Goal: Task Accomplishment & Management: Manage account settings

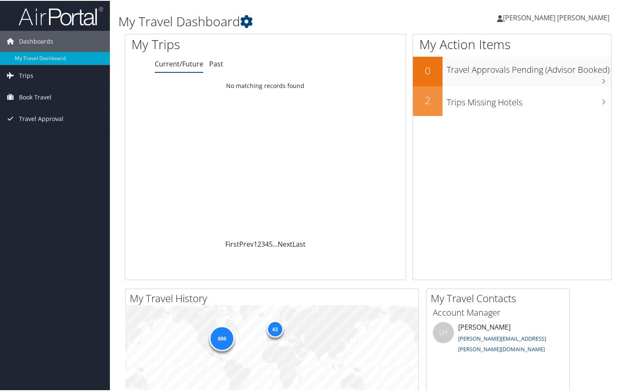
click at [549, 14] on span "[PERSON_NAME] [PERSON_NAME]" at bounding box center [556, 16] width 107 height 9
click at [547, 74] on link "View Travel Profile" at bounding box center [561, 75] width 94 height 14
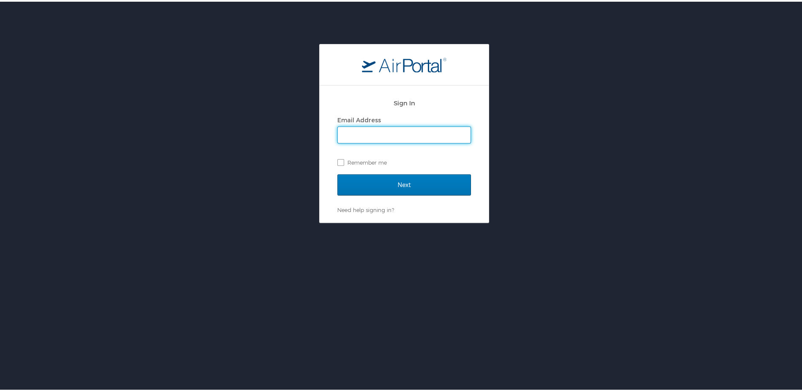
click at [381, 135] on input "Email Address" at bounding box center [404, 133] width 133 height 16
type input "Jorge.vazquez@autoliv.com"
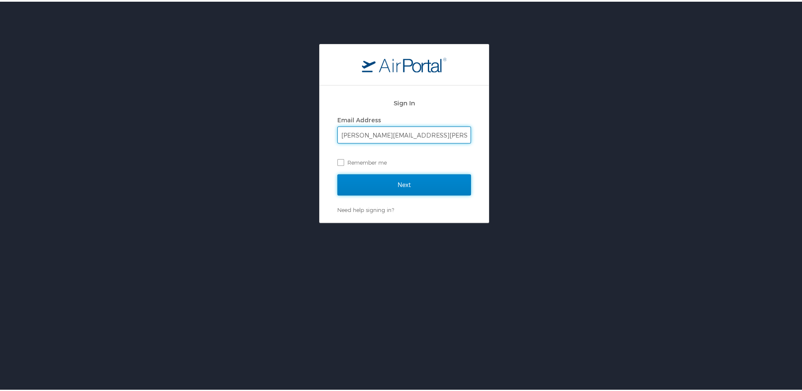
click at [383, 180] on input "Next" at bounding box center [404, 183] width 134 height 21
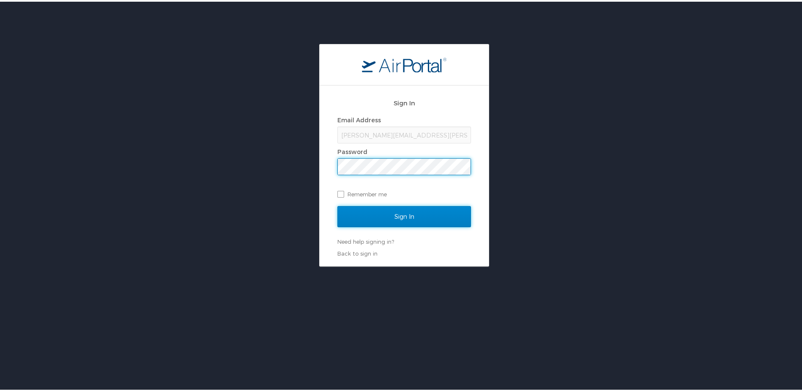
click at [405, 220] on input "Sign In" at bounding box center [404, 214] width 134 height 21
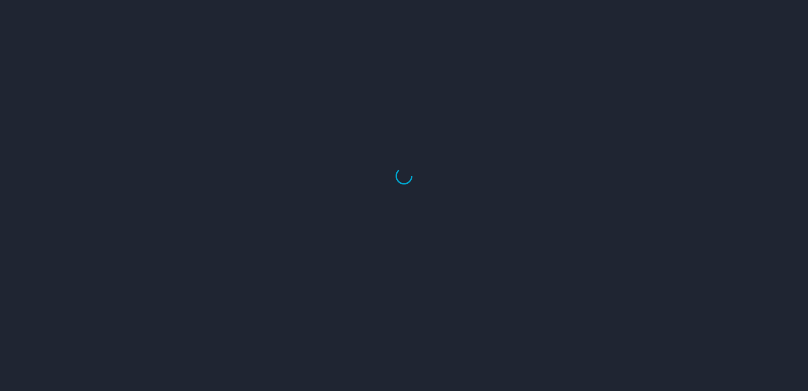
select select "US"
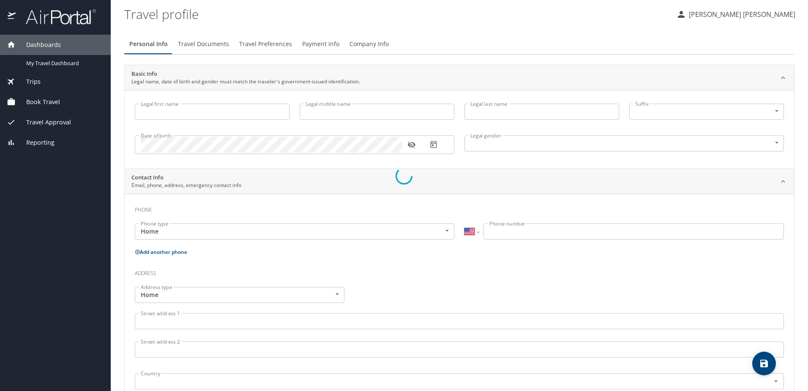
type input "[PERSON_NAME]"
type input "[DEMOGRAPHIC_DATA]"
type input "[PERSON_NAME]"
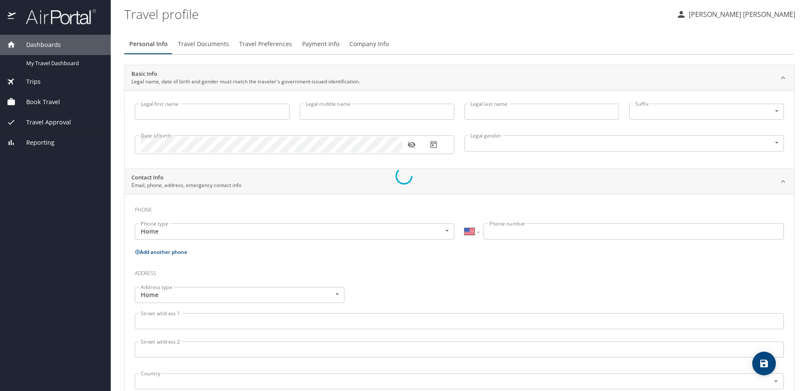
type input "Faya"
select select "SC"
type input "7609722"
select select "SC"
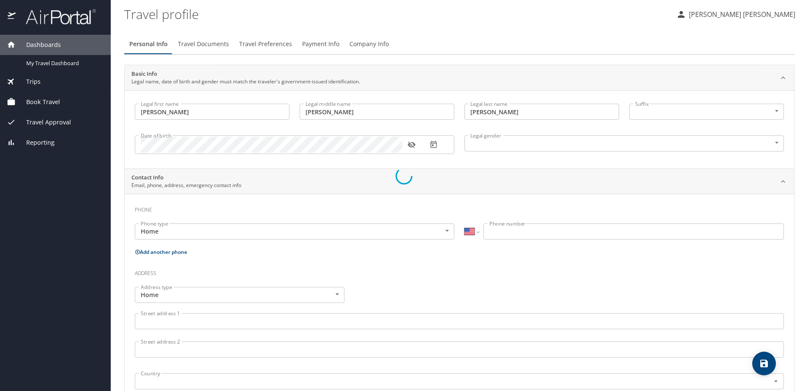
select select "SC"
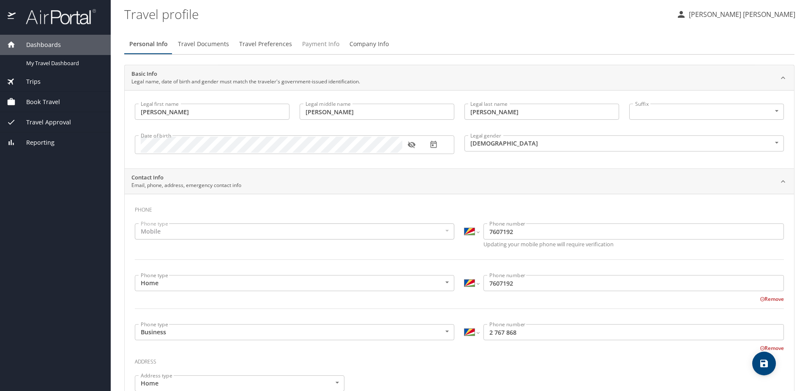
click at [312, 40] on span "Payment Info" at bounding box center [320, 44] width 37 height 11
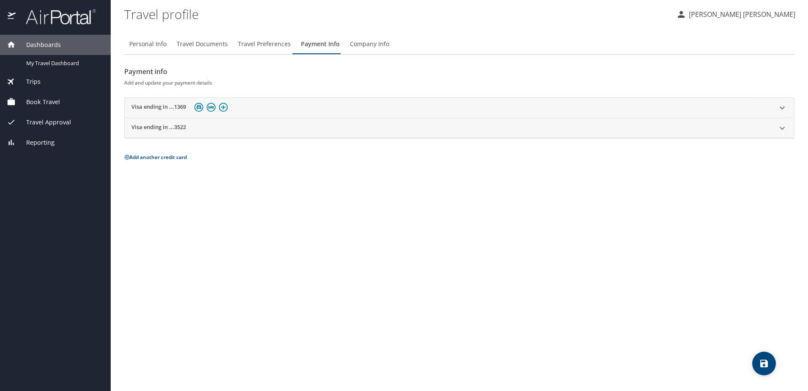
click at [781, 107] on icon at bounding box center [782, 107] width 5 height 3
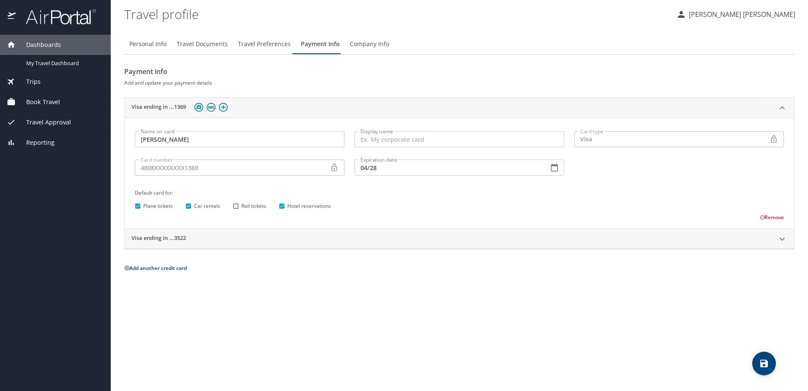
click at [772, 216] on button "Remove" at bounding box center [772, 217] width 24 height 7
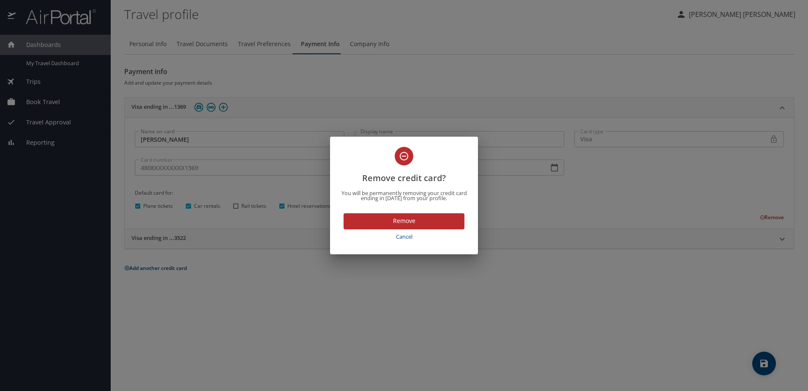
click at [415, 237] on span "Cancel" at bounding box center [404, 237] width 114 height 10
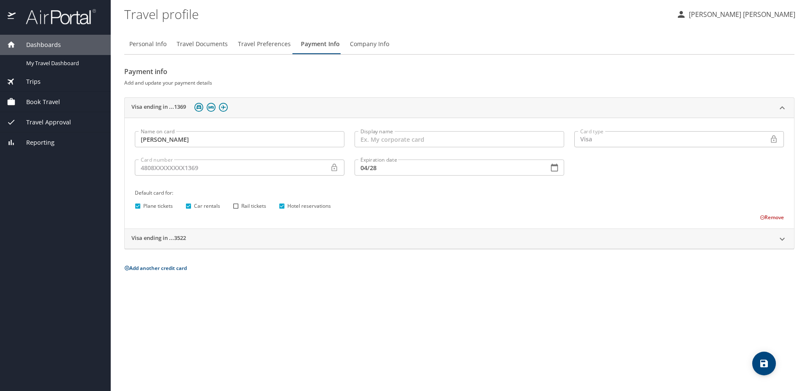
click at [225, 109] on img at bounding box center [223, 107] width 9 height 9
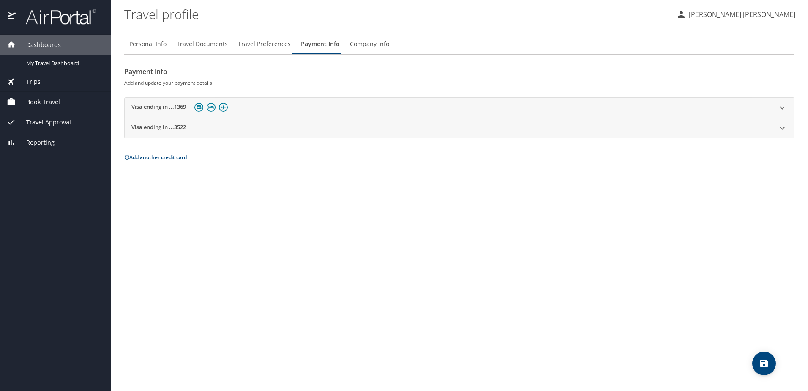
click at [161, 156] on button "Add another credit card" at bounding box center [155, 156] width 63 height 7
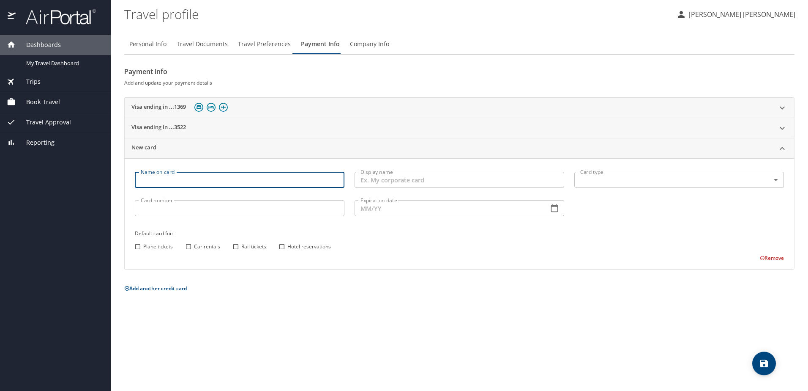
click at [166, 176] on input "Name on card" at bounding box center [240, 180] width 210 height 16
type input "Jorge Vazquez"
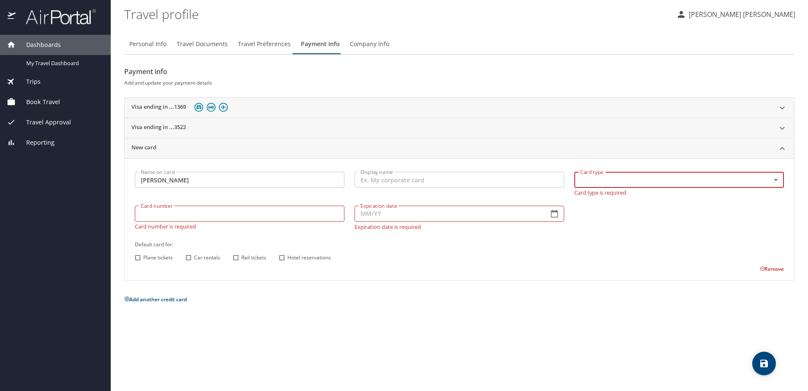
click at [776, 181] on body "Dashboards My Travel Dashboard Trips Current / Future Trips Past Trips Trips Mi…" at bounding box center [404, 195] width 808 height 391
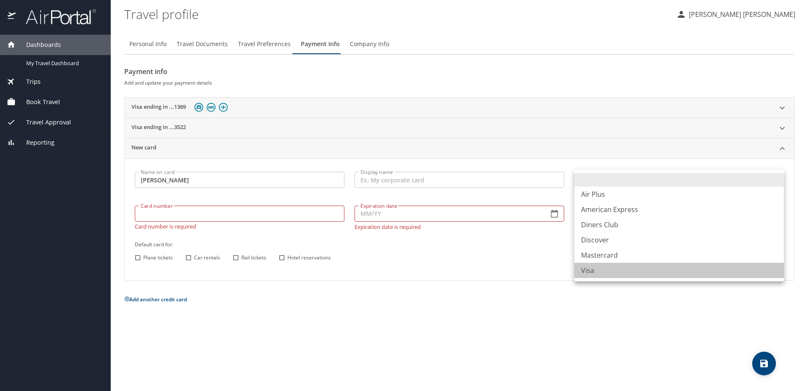
click at [612, 268] on li "Visa" at bounding box center [680, 270] width 210 height 15
type input "VI"
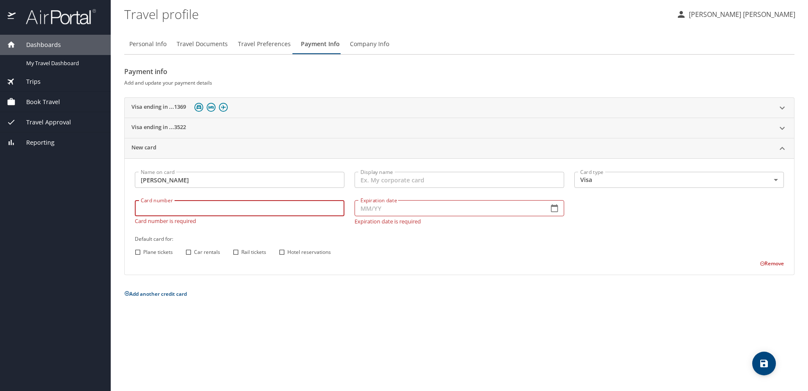
click at [246, 213] on input "Card number" at bounding box center [240, 208] width 210 height 16
type input "4808019007403237"
click at [410, 205] on input "Expiration date" at bounding box center [448, 208] width 187 height 16
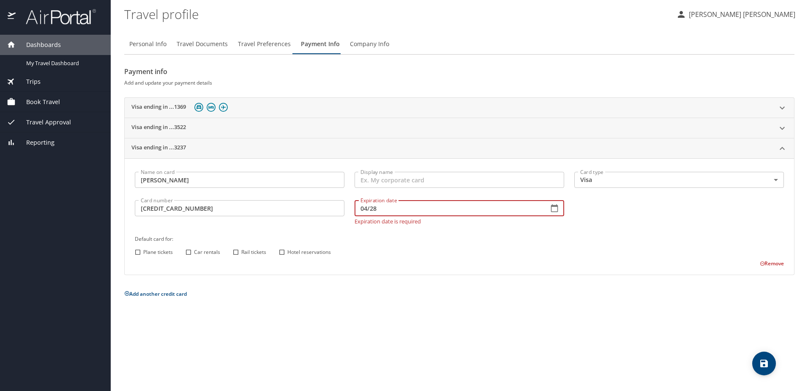
type input "04/28"
click at [496, 254] on div "Name on card Jorge Vazquez Name on card Display name Display name Card type Vis…" at bounding box center [460, 217] width 660 height 101
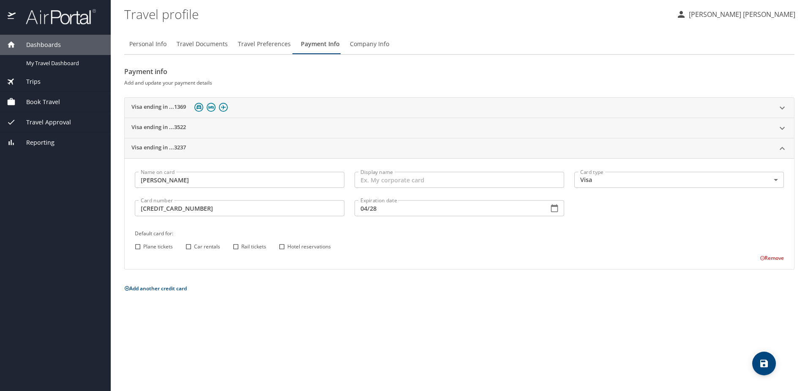
click at [137, 247] on input "Plane tickets" at bounding box center [137, 246] width 11 height 11
checkbox input "false"
click at [188, 247] on input "Car rentals" at bounding box center [188, 246] width 11 height 11
checkbox input "true"
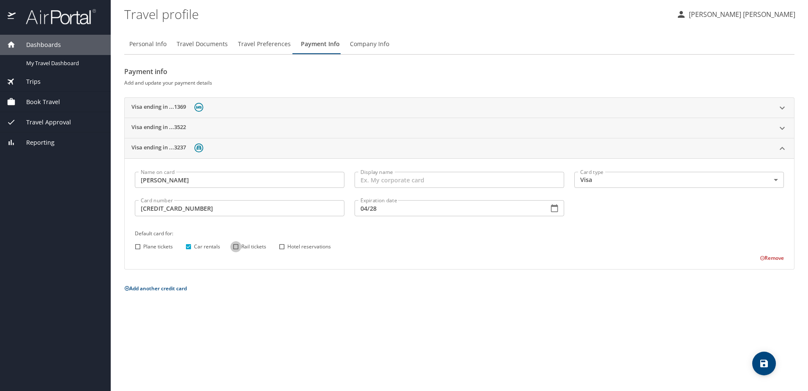
click at [240, 247] on input "Rail tickets" at bounding box center [235, 246] width 11 height 11
checkbox input "true"
click at [282, 245] on input "Hotel reservations" at bounding box center [282, 246] width 11 height 11
checkbox input "true"
click at [764, 362] on icon "save" at bounding box center [764, 363] width 10 height 10
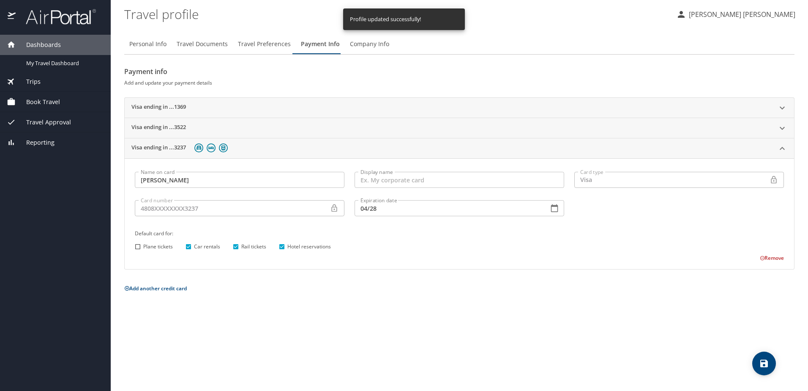
click at [782, 108] on icon at bounding box center [782, 107] width 5 height 3
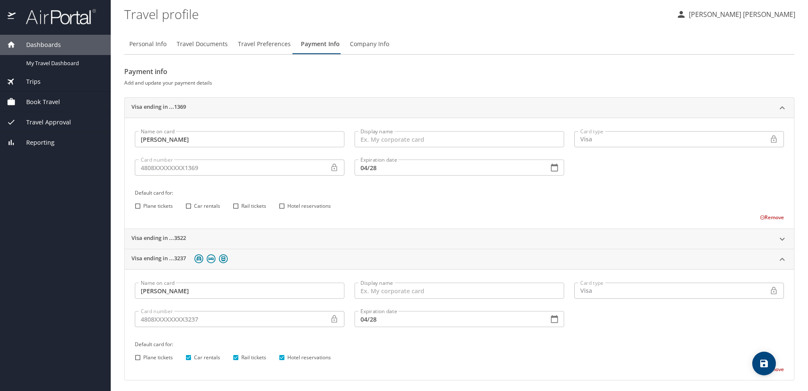
click at [691, 77] on h2 "Payment info" at bounding box center [459, 72] width 671 height 14
click at [778, 110] on icon at bounding box center [783, 108] width 10 height 10
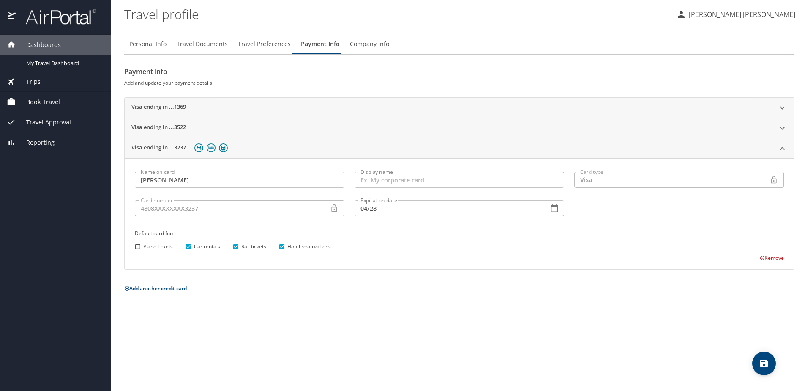
click at [137, 248] on input "Plane tickets" at bounding box center [137, 246] width 11 height 11
checkbox input "true"
click at [309, 312] on div "Personal Info Travel Documents Travel Preferences Payment Info Company Info Pay…" at bounding box center [459, 209] width 671 height 364
click at [756, 358] on button "save" at bounding box center [765, 363] width 24 height 24
